Goal: Task Accomplishment & Management: Use online tool/utility

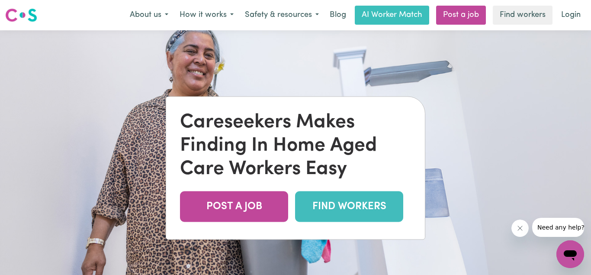
click at [352, 208] on link "FIND WORKERS" at bounding box center [349, 206] width 108 height 31
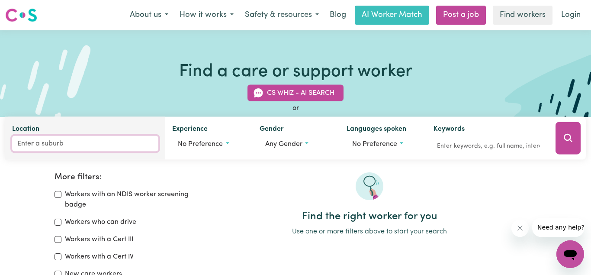
click at [85, 145] on input "Location" at bounding box center [85, 144] width 146 height 16
type input "ANNA"
type input "ANNA BAY, New South Wales, 2316"
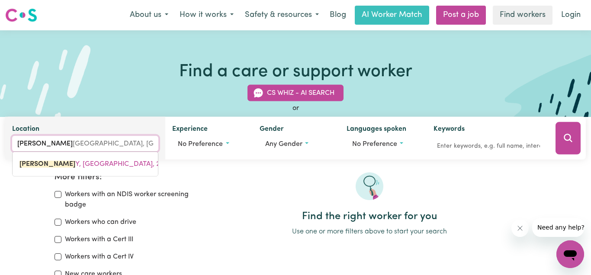
type input "ANNA BAA"
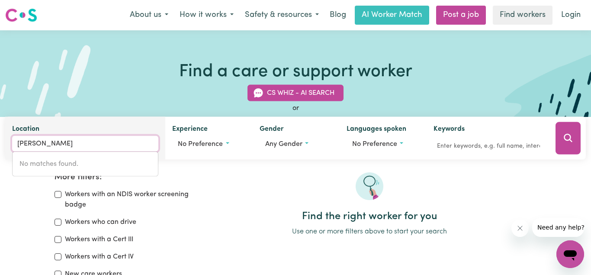
type input "ANNA BA"
type input "ANNA BAY, New South Wales, 2316"
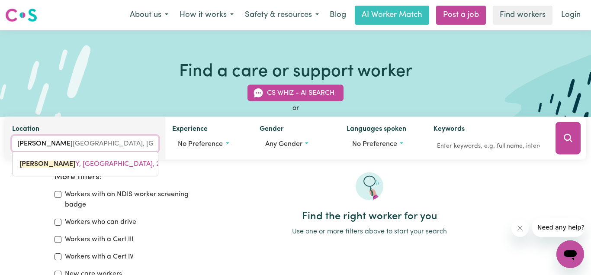
type input "ANNA BAY"
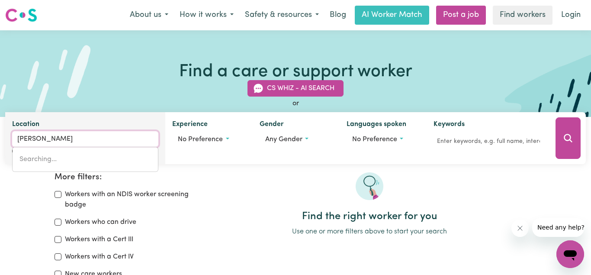
type input "ANNA BAY, New South Wales, 2316"
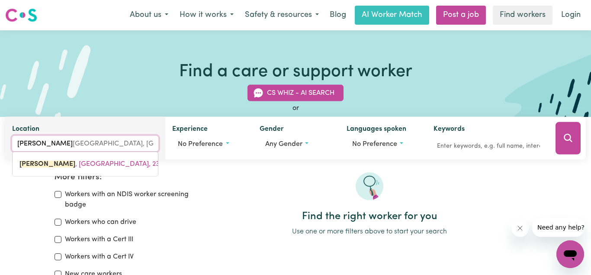
click at [102, 144] on input "ANNA BAY" at bounding box center [85, 144] width 146 height 16
